Goal: Subscribe to service/newsletter

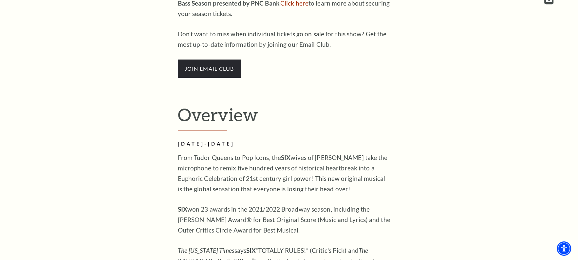
scroll to position [426, 0]
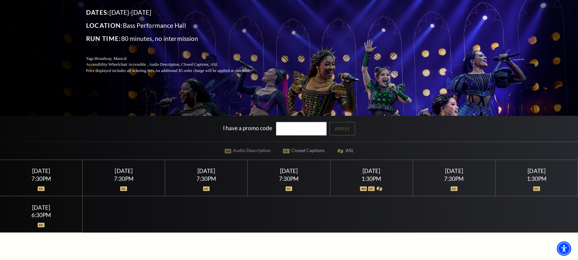
scroll to position [90, 0]
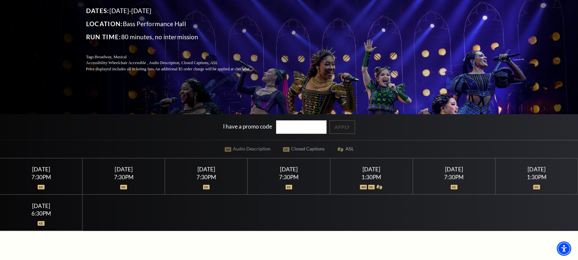
click at [454, 169] on div "Saturday February 14" at bounding box center [454, 169] width 67 height 7
click at [455, 185] on img at bounding box center [454, 187] width 7 height 5
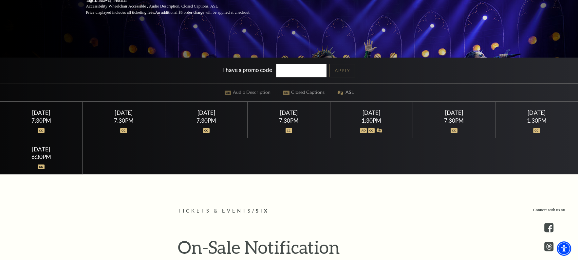
scroll to position [147, 0]
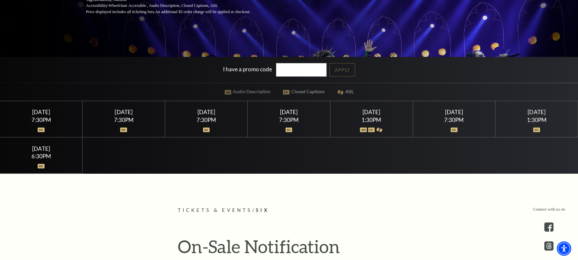
click at [452, 128] on img at bounding box center [454, 130] width 7 height 5
click at [368, 125] on div at bounding box center [371, 126] width 67 height 7
click at [265, 127] on div at bounding box center [289, 126] width 67 height 7
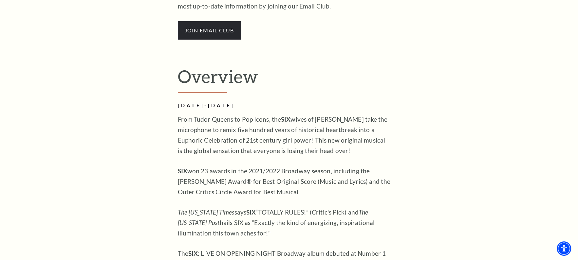
scroll to position [434, 0]
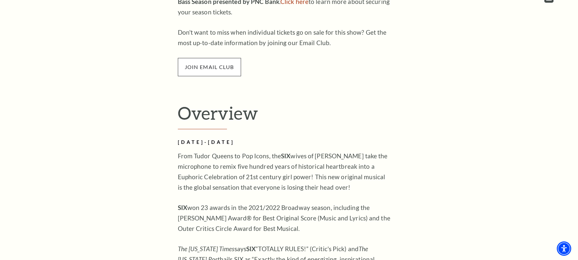
click at [208, 64] on span "join email club" at bounding box center [209, 67] width 63 height 18
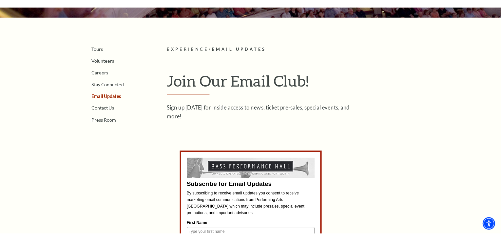
scroll to position [49, 0]
